Goal: Information Seeking & Learning: Check status

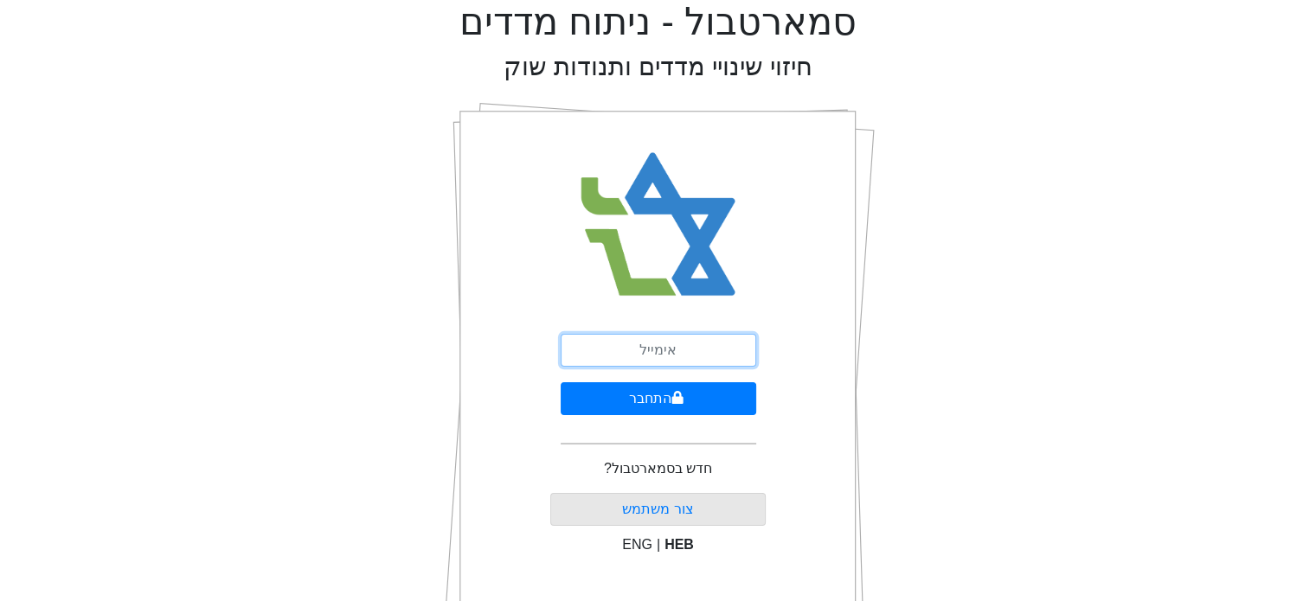
click at [667, 344] on input "email" at bounding box center [659, 350] width 196 height 33
type input "[EMAIL_ADDRESS][DOMAIN_NAME]"
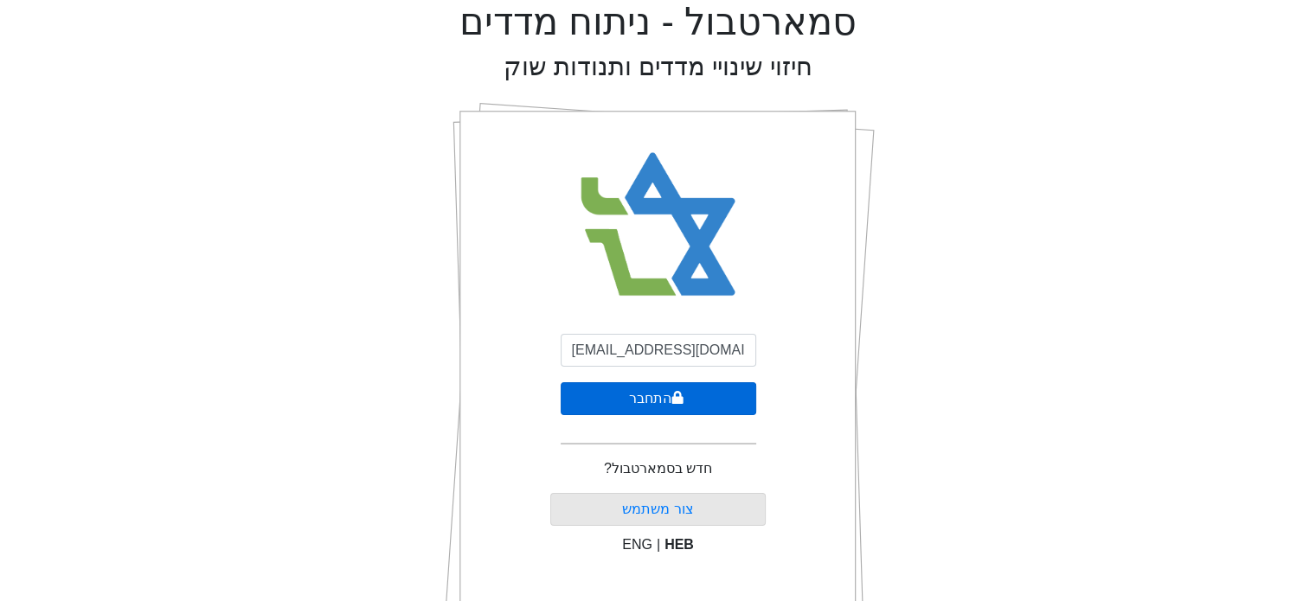
click at [623, 382] on button "התחבר" at bounding box center [659, 398] width 196 height 33
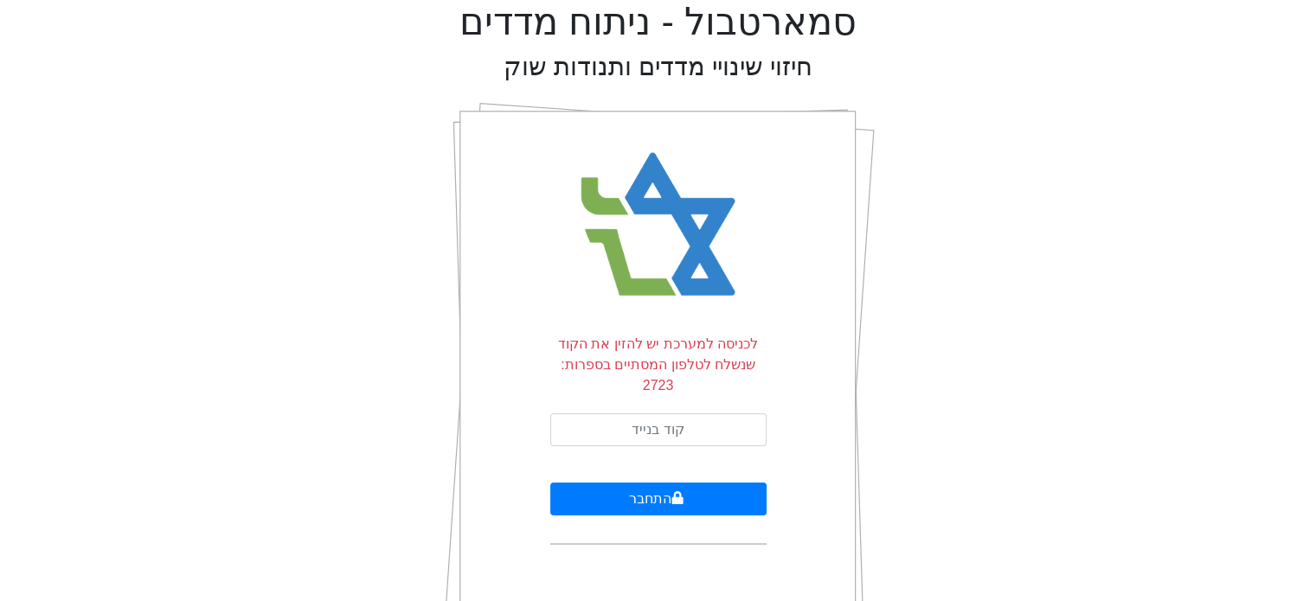
click at [640, 393] on form "לכניסה למערכת יש להזין את הקוד שנשלח לטלפון המסתיים בספרות: 2723 התחבר" at bounding box center [658, 439] width 216 height 211
click at [653, 414] on input "text" at bounding box center [658, 430] width 216 height 33
click at [531, 355] on div "לכניסה למערכת יש להזין את הקוד שנשלח לטלפון המסתיים בספרות: 2723 התחבר" at bounding box center [658, 391] width 433 height 606
click at [593, 414] on input "text" at bounding box center [658, 430] width 216 height 33
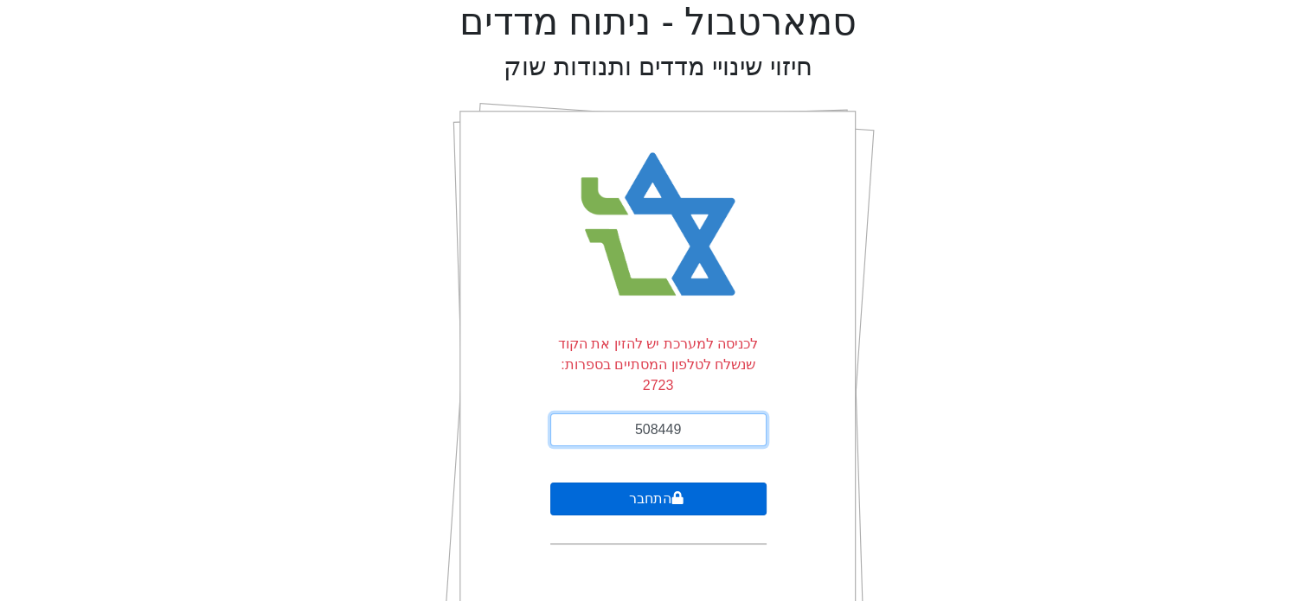
type input "508449"
click at [710, 483] on button "התחבר" at bounding box center [658, 499] width 216 height 33
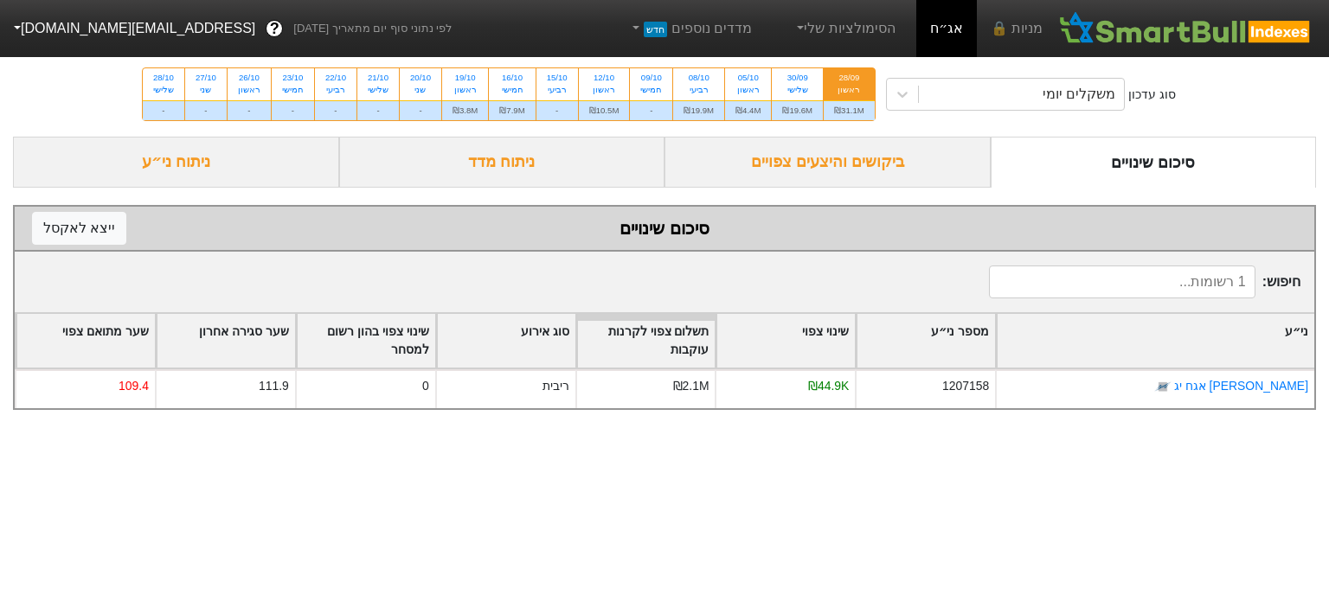
click at [908, 154] on div "ביקושים והיצעים צפויים" at bounding box center [827, 162] width 326 height 51
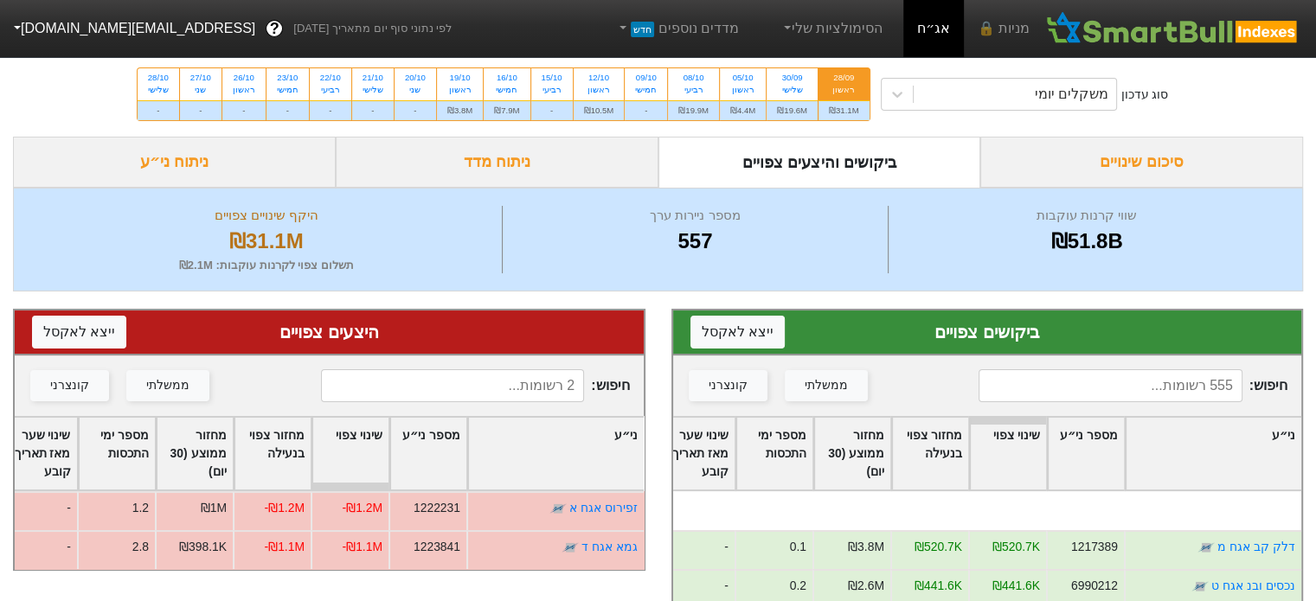
scroll to position [173, 0]
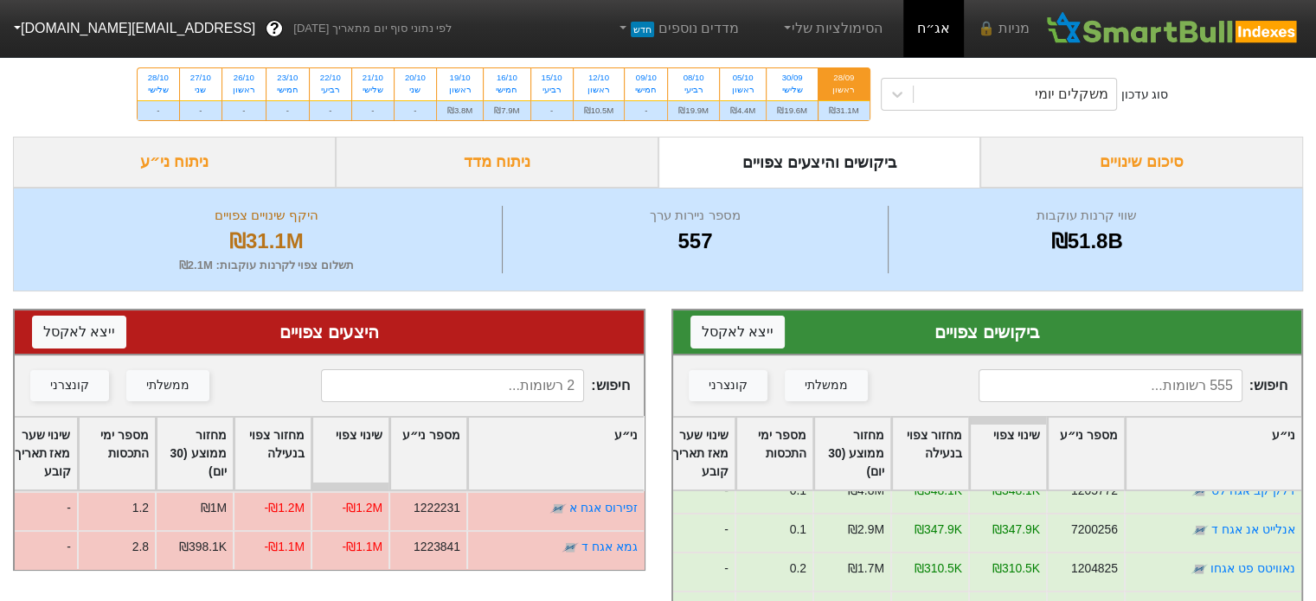
click at [517, 356] on div "חיפוש : ממשלתי קונצרני" at bounding box center [329, 386] width 629 height 61
click at [993, 99] on div "משקלים יומי" at bounding box center [1015, 94] width 203 height 31
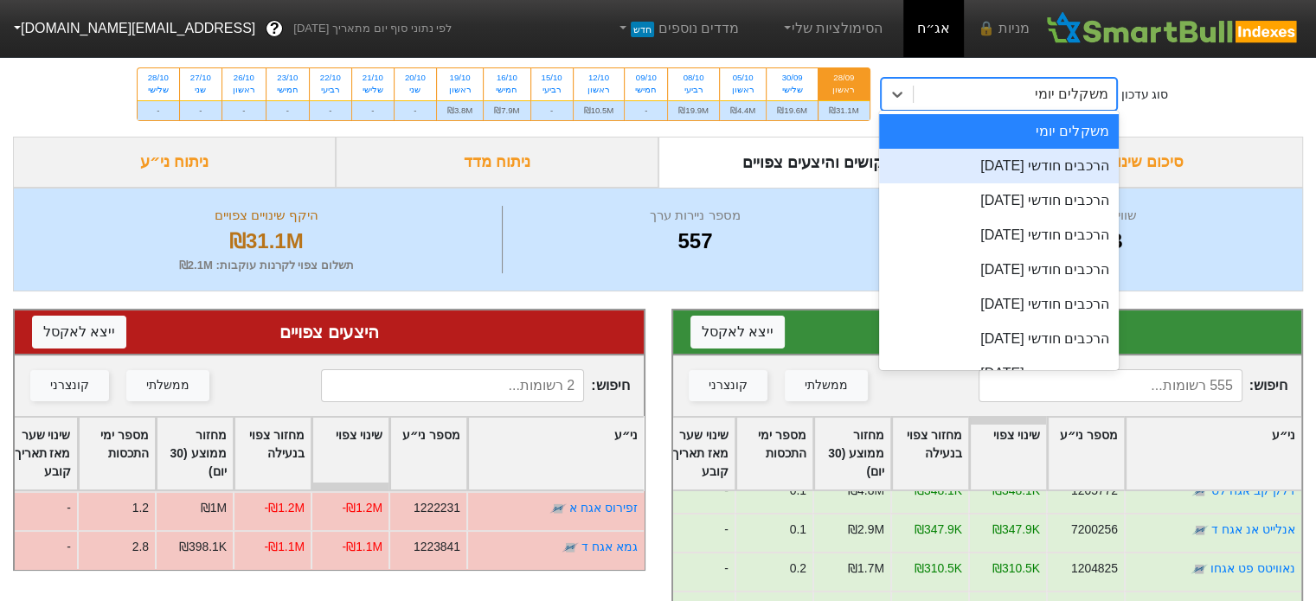
click at [1049, 166] on div "הרכבים חודשי [DATE]" at bounding box center [999, 166] width 241 height 35
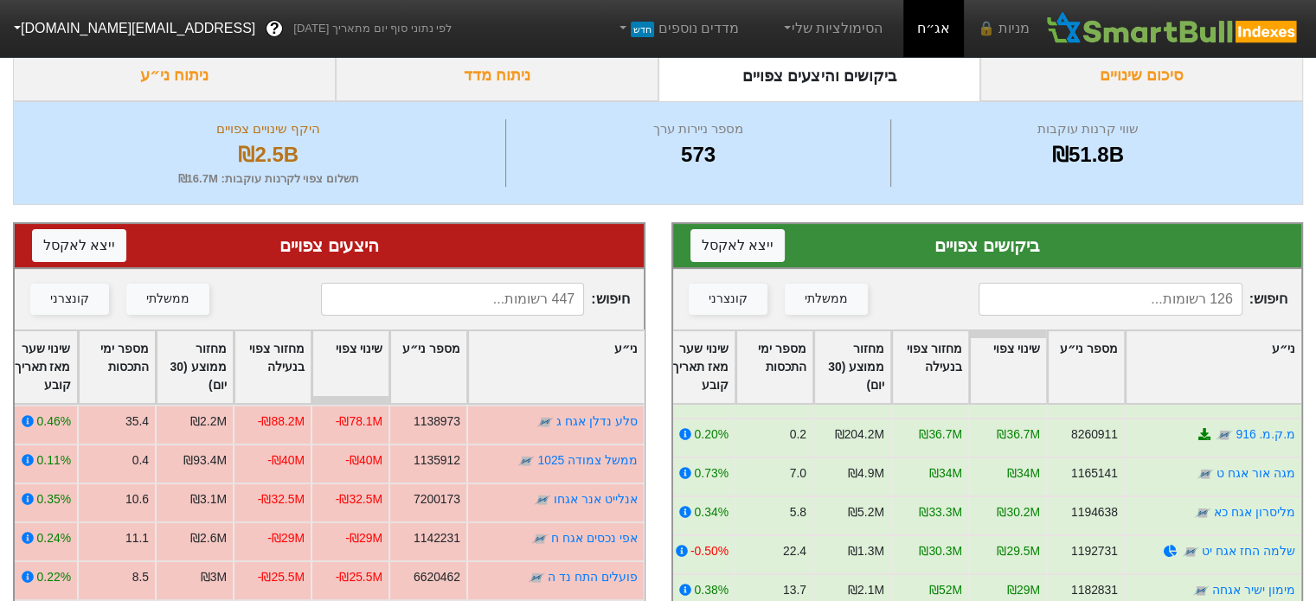
scroll to position [346, 0]
